Goal: Task Accomplishment & Management: Use online tool/utility

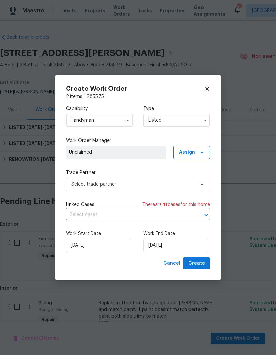
scroll to position [13, 0]
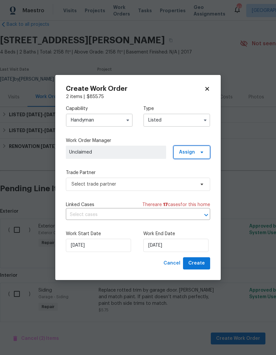
click at [195, 156] on span "Assign" at bounding box center [191, 152] width 37 height 13
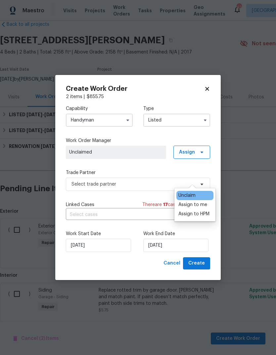
click at [202, 202] on div "Assign to me" at bounding box center [192, 205] width 29 height 7
click at [197, 202] on div "Assign to me" at bounding box center [192, 205] width 29 height 7
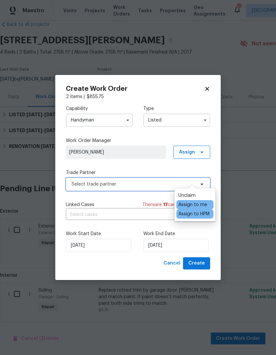
click at [152, 185] on span "Select trade partner" at bounding box center [132, 184] width 123 height 7
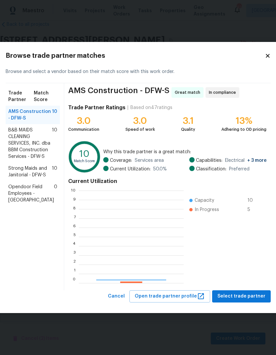
scroll to position [93, 105]
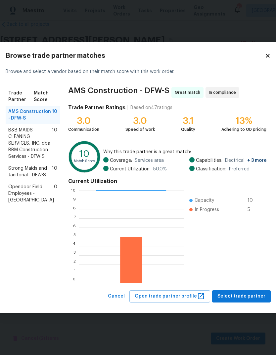
click at [28, 156] on span "B&B MAIDS CLEANING SERVICES, INC. dba BBM Construction Services - DFW-S" at bounding box center [30, 143] width 44 height 33
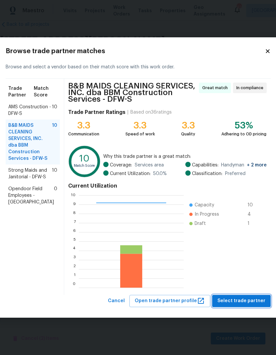
click at [242, 301] on span "Select trade partner" at bounding box center [241, 301] width 48 height 8
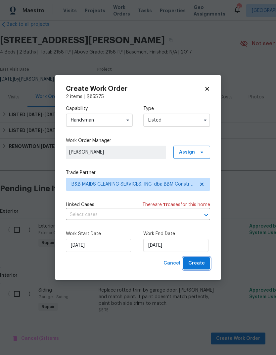
click at [201, 266] on span "Create" at bounding box center [196, 263] width 17 height 8
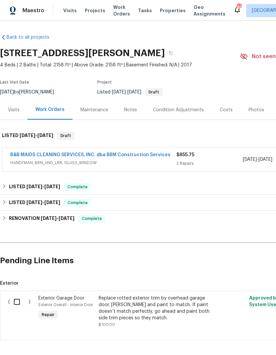
click at [137, 157] on link "B&B MAIDS CLEANING SERVICES, INC. dba BBM Construction Services" at bounding box center [90, 155] width 160 height 5
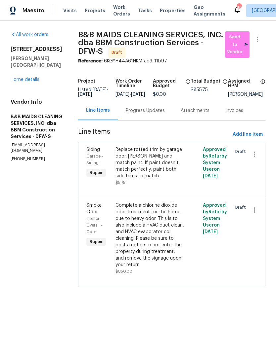
click at [175, 179] on div "Replace rotted trim by garage door. [PERSON_NAME] and match paint. If paint doe…" at bounding box center [149, 162] width 69 height 33
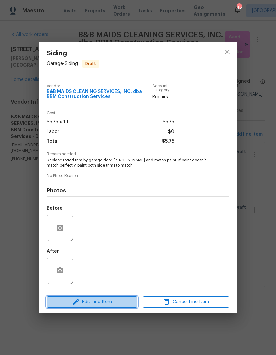
click at [109, 303] on span "Edit Line Item" at bounding box center [92, 302] width 87 height 8
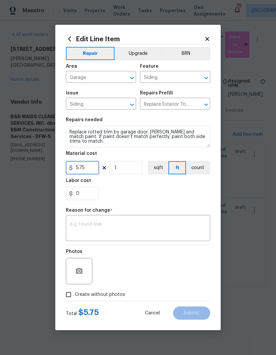
click at [91, 169] on input "5.75" at bounding box center [82, 167] width 33 height 13
type input "100"
click at [152, 195] on div "0" at bounding box center [138, 193] width 144 height 13
click at [147, 229] on textarea at bounding box center [138, 229] width 136 height 14
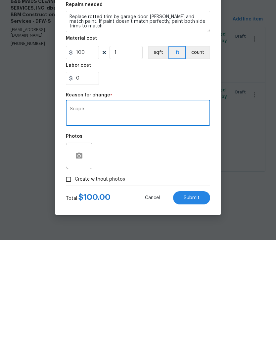
type textarea "Scope"
click at [149, 246] on div "Photos" at bounding box center [138, 267] width 144 height 43
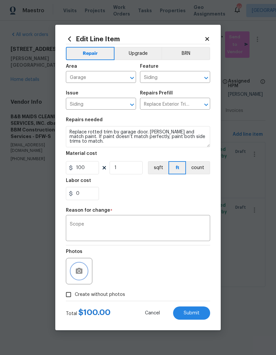
click at [81, 272] on icon "button" at bounding box center [79, 271] width 7 height 6
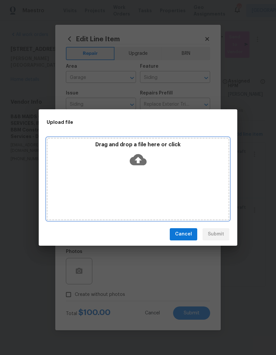
click at [143, 162] on icon at bounding box center [138, 159] width 17 height 11
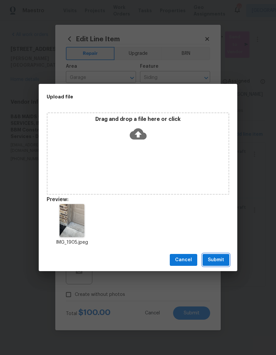
click at [219, 260] on span "Submit" at bounding box center [216, 260] width 16 height 8
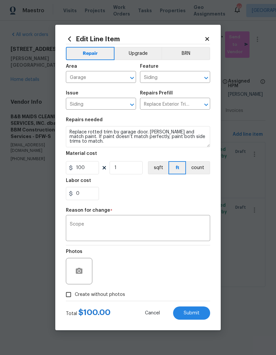
click at [73, 301] on input "Create without photos" at bounding box center [68, 295] width 13 height 13
checkbox input "true"
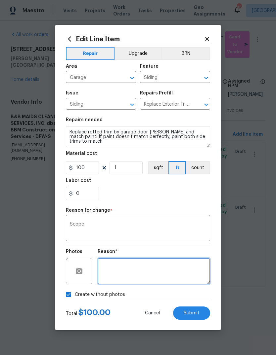
click at [117, 269] on textarea at bounding box center [153, 271] width 112 height 26
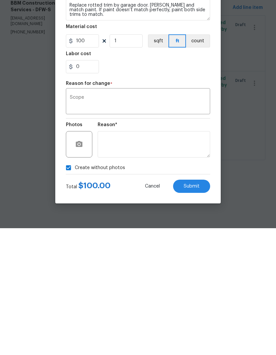
click at [195, 307] on button "Submit" at bounding box center [191, 313] width 37 height 13
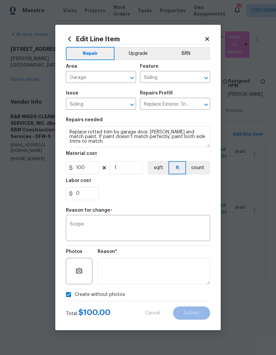
type input "5.75"
click at [179, 200] on div "0" at bounding box center [138, 193] width 144 height 13
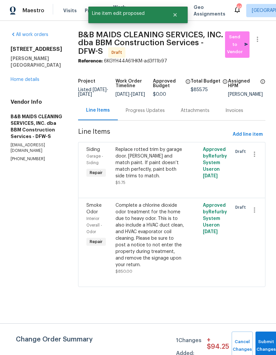
click at [90, 170] on div "All work orders [STREET_ADDRESS][PERSON_NAME] Home details Vendor Info B&B MAID…" at bounding box center [138, 163] width 276 height 285
click at [262, 343] on button "Submit Changes" at bounding box center [265, 346] width 21 height 28
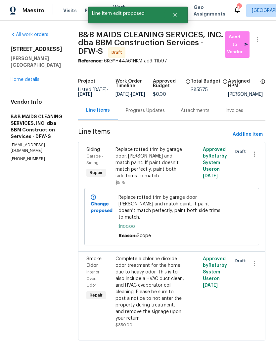
click at [175, 177] on div "Replace rotted trim by garage door. [PERSON_NAME] and match paint. If paint doe…" at bounding box center [149, 162] width 69 height 33
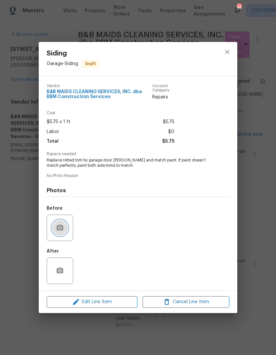
click at [62, 230] on icon "button" at bounding box center [60, 228] width 7 height 6
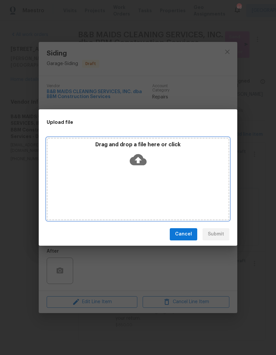
click at [142, 159] on icon at bounding box center [138, 159] width 17 height 11
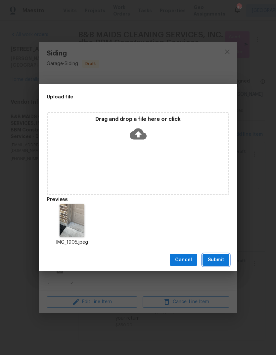
click at [220, 261] on span "Submit" at bounding box center [216, 260] width 16 height 8
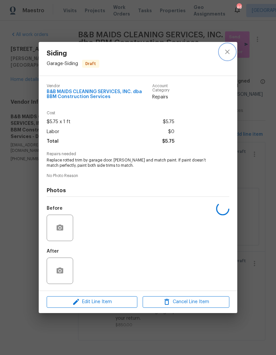
click at [227, 53] on icon "close" at bounding box center [227, 52] width 8 height 8
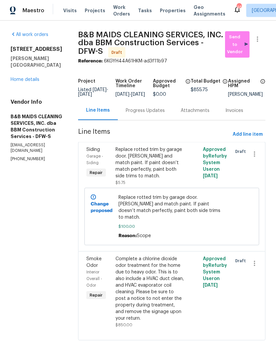
scroll to position [23, 0]
click at [31, 77] on link "Home details" at bounding box center [25, 79] width 29 height 5
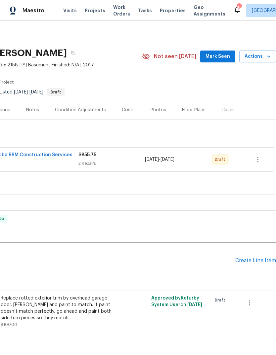
scroll to position [0, 98]
click at [253, 295] on button "button" at bounding box center [249, 303] width 16 height 16
click at [258, 283] on li "Cancel" at bounding box center [253, 279] width 25 height 11
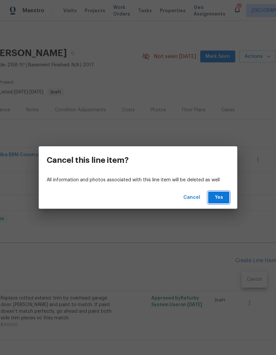
click at [218, 199] on span "Yes" at bounding box center [218, 198] width 11 height 8
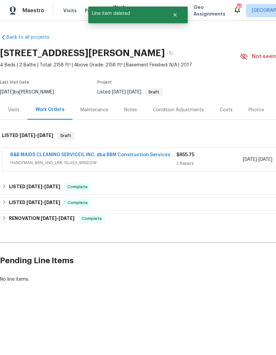
scroll to position [0, 0]
click at [148, 157] on link "B&B MAIDS CLEANING SERVICES, INC. dba BBM Construction Services" at bounding box center [90, 155] width 160 height 5
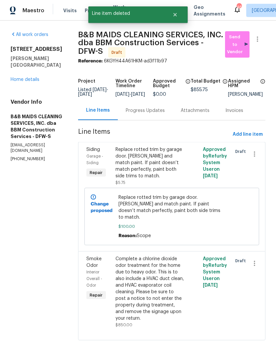
scroll to position [23, 0]
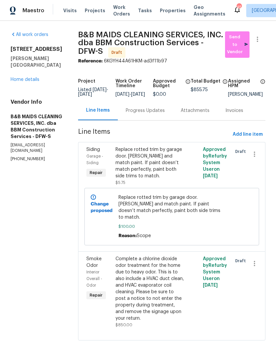
click at [165, 179] on div "Replace rotted trim by garage door. [PERSON_NAME] and match paint. If paint doe…" at bounding box center [149, 162] width 69 height 33
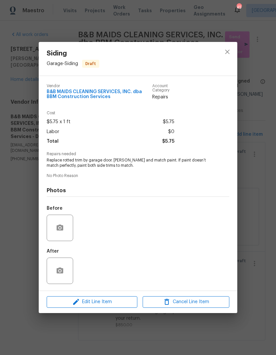
click at [126, 303] on span "Edit Line Item" at bounding box center [92, 302] width 87 height 8
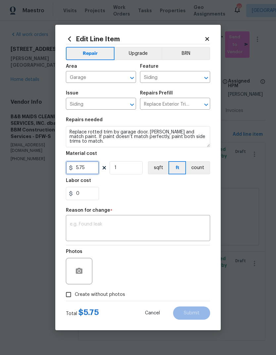
click at [88, 171] on input "5.75" at bounding box center [82, 167] width 33 height 13
type input "100"
click at [182, 191] on div "0" at bounding box center [138, 193] width 144 height 13
click at [167, 225] on textarea at bounding box center [138, 229] width 136 height 14
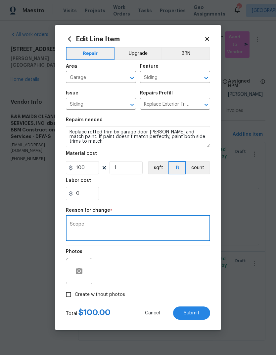
type textarea "Scope"
click at [160, 196] on div "0" at bounding box center [138, 193] width 144 height 13
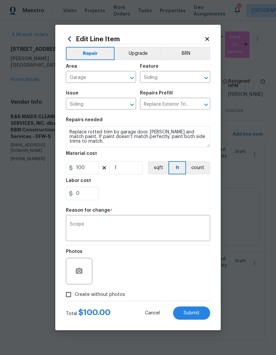
click at [195, 316] on span "Submit" at bounding box center [191, 313] width 16 height 5
type input "5.75"
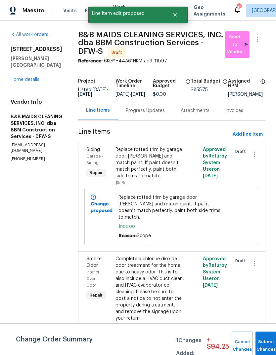
click at [260, 342] on button "Submit Changes" at bounding box center [265, 346] width 21 height 28
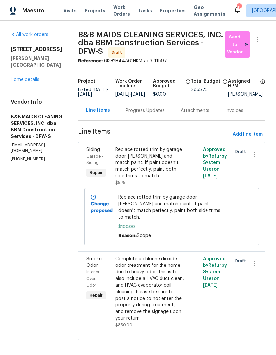
scroll to position [23, 0]
click at [31, 77] on link "Home details" at bounding box center [25, 79] width 29 height 5
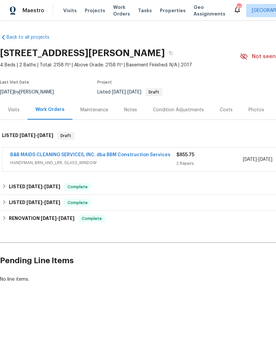
click at [148, 161] on span "HANDYMAN, BRN_AND_LRR, GLASS_WINDOW" at bounding box center [93, 163] width 166 height 7
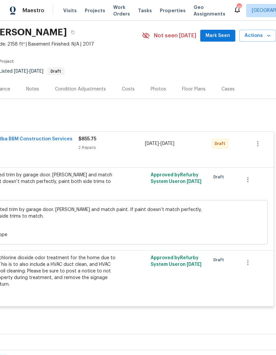
scroll to position [22, 98]
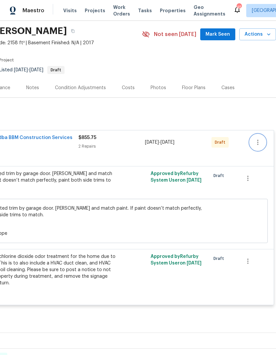
click at [259, 142] on icon "button" at bounding box center [257, 142] width 8 height 8
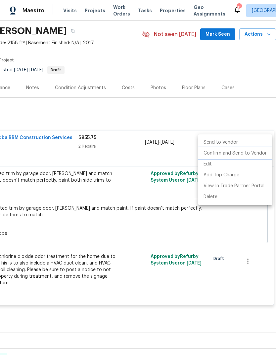
click at [256, 155] on li "Confirm and Send to Vendor" at bounding box center [235, 153] width 74 height 11
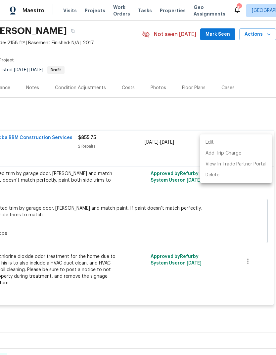
click at [197, 118] on div at bounding box center [138, 177] width 276 height 355
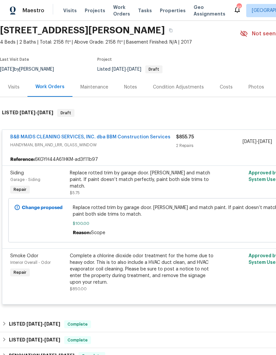
scroll to position [23, 0]
click at [172, 177] on div "Replace rotted trim by garage door. [PERSON_NAME] and match paint. If paint doe…" at bounding box center [142, 180] width 145 height 20
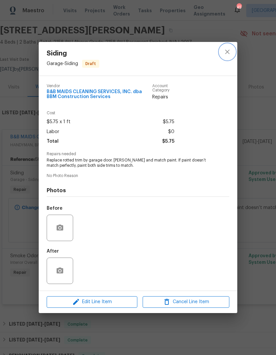
click at [231, 52] on button "close" at bounding box center [227, 52] width 16 height 16
